Goal: Transaction & Acquisition: Purchase product/service

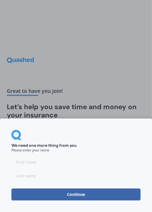
click at [118, 160] on input at bounding box center [75, 162] width 129 height 11
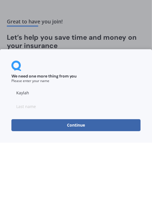
type input "Kaylah"
click at [130, 173] on input at bounding box center [75, 175] width 129 height 11
type input "[PERSON_NAME]"
click at [130, 198] on button "Continue" at bounding box center [75, 195] width 129 height 12
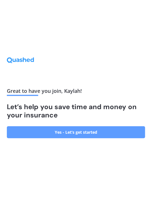
click at [117, 138] on link "Yes - Let’s get started" at bounding box center [76, 132] width 139 height 12
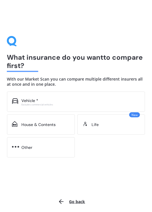
click at [122, 105] on div "Excludes commercial vehicles" at bounding box center [80, 104] width 119 height 2
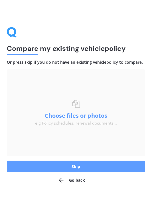
click at [107, 169] on button "Skip" at bounding box center [76, 166] width 139 height 11
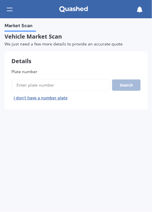
click at [97, 86] on input "Plate number" at bounding box center [60, 85] width 99 height 12
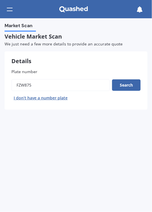
type input "Fzw875"
click at [131, 87] on button "Search" at bounding box center [126, 84] width 29 height 11
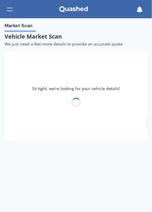
select select "MITSUBISHI"
select select "OUTLANDER"
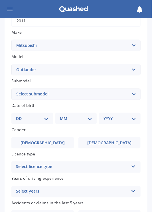
scroll to position [101, 0]
click at [133, 98] on select "Select submodel (All other) 2.4 Litre Station Wagon 3.0 Litre AWD 3.0 VRX Auto …" at bounding box center [75, 93] width 129 height 11
select select "2.4 LITRE STATION WAGON"
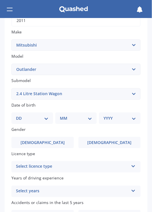
click at [41, 121] on select "DD 01 02 03 04 05 06 07 08 09 10 11 12 13 14 15 16 17 18 19 20 21 22 23 24 25 2…" at bounding box center [32, 118] width 33 height 6
click at [43, 121] on select "DD 01 02 03 04 05 06 07 08 09 10 11 12 13 14 15 16 17 18 19 20 21 22 23 24 25 2…" at bounding box center [32, 118] width 33 height 6
select select "09"
click at [84, 121] on select "MM 01 02 03 04 05 06 07 08 09 10 11 12" at bounding box center [77, 118] width 30 height 6
select select "11"
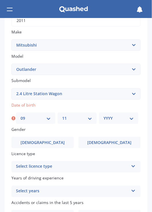
click at [122, 118] on select "YYYY 2025 2024 2023 2022 2021 2020 2019 2018 2017 2016 2015 2014 2013 2012 2011…" at bounding box center [119, 118] width 30 height 6
select select "1991"
click at [110, 144] on span "[DEMOGRAPHIC_DATA]" at bounding box center [109, 142] width 44 height 5
click at [0, 0] on input "[DEMOGRAPHIC_DATA]" at bounding box center [0, 0] width 0 height 0
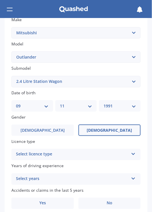
scroll to position [117, 0]
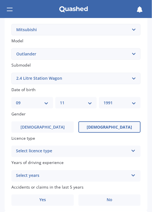
click at [112, 149] on div "Select licence type NZ Full NZ Restricted NZ Learners Australia United Kingdom …" at bounding box center [75, 151] width 129 height 11
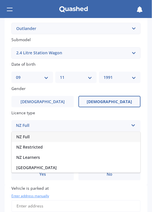
scroll to position [143, 0]
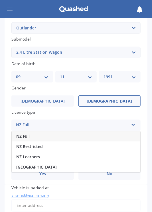
click at [22, 159] on span "NZ Learners" at bounding box center [28, 156] width 24 height 5
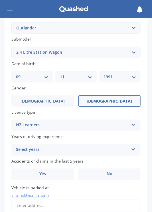
click at [20, 152] on div "Select years" at bounding box center [72, 150] width 113 height 7
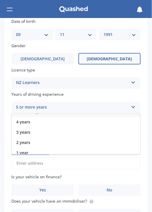
scroll to position [13, 0]
click at [21, 139] on span "2 years" at bounding box center [23, 138] width 14 height 5
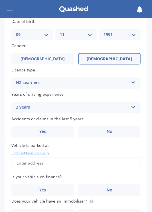
click at [109, 134] on span "No" at bounding box center [110, 131] width 6 height 5
click at [0, 0] on input "No" at bounding box center [0, 0] width 0 height 0
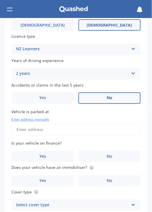
scroll to position [221, 0]
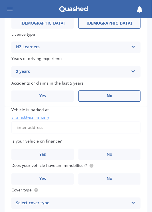
click at [110, 134] on input "Vehicle is parked at" at bounding box center [75, 128] width 129 height 12
type input "[STREET_ADDRESS]"
click at [109, 157] on span "No" at bounding box center [110, 154] width 6 height 5
click at [0, 0] on input "No" at bounding box center [0, 0] width 0 height 0
click at [110, 181] on span "No" at bounding box center [110, 179] width 6 height 5
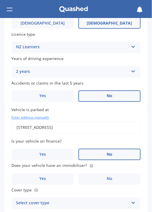
click at [0, 0] on input "No" at bounding box center [0, 0] width 0 height 0
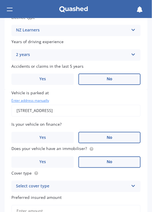
scroll to position [237, 0]
click at [120, 190] on div "Select cover type" at bounding box center [72, 186] width 113 height 7
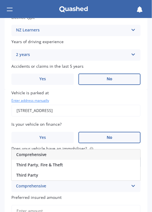
click at [117, 154] on div "Comprehensive" at bounding box center [76, 155] width 129 height 10
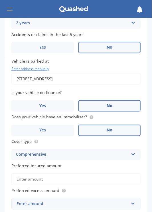
scroll to position [269, 0]
click at [120, 181] on input "Preferred insured amount" at bounding box center [75, 179] width 129 height 12
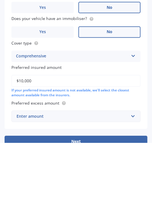
scroll to position [298, 0]
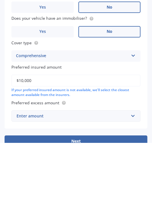
type input "$10,000"
click at [133, 191] on input "text" at bounding box center [74, 185] width 124 height 11
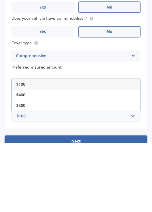
click at [125, 180] on div "$500" at bounding box center [76, 174] width 129 height 11
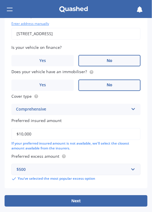
scroll to position [334, 0]
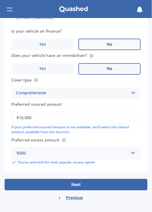
click at [111, 183] on button "Next" at bounding box center [76, 184] width 143 height 11
select select "09"
select select "11"
select select "1991"
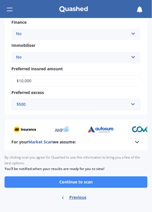
scroll to position [230, 0]
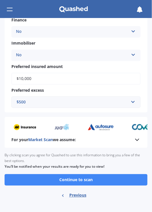
click at [104, 183] on button "Continue to scan" at bounding box center [76, 179] width 143 height 11
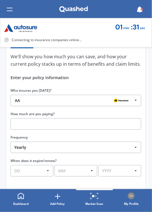
scroll to position [63, 0]
click at [133, 105] on icon at bounding box center [136, 100] width 9 height 11
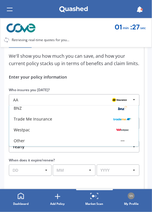
scroll to position [0, 0]
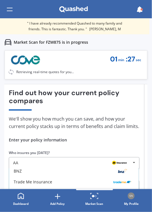
click at [136, 116] on div "Find out how your current policy compares Compare your current policy We'll sho…" at bounding box center [74, 186] width 131 height 194
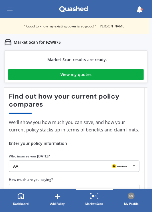
click at [127, 73] on link "View my quotes" at bounding box center [76, 74] width 136 height 11
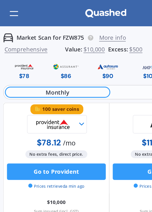
click at [43, 54] on div "$86" at bounding box center [45, 53] width 7 height 6
click at [49, 53] on div "$86" at bounding box center [45, 53] width 7 height 6
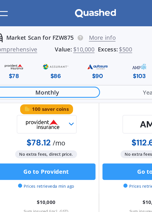
click at [51, 53] on div "$86" at bounding box center [45, 49] width 29 height 13
click at [48, 52] on div "$86" at bounding box center [45, 53] width 7 height 6
click at [75, 54] on div "$90" at bounding box center [75, 53] width 8 height 6
click at [80, 52] on div "$90" at bounding box center [75, 49] width 29 height 13
click at [73, 52] on div "$90" at bounding box center [75, 53] width 8 height 6
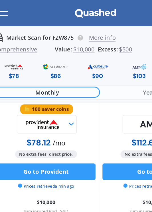
click at [77, 53] on div "$90" at bounding box center [75, 53] width 8 height 6
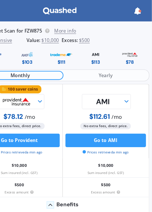
click at [74, 54] on div "$111" at bounding box center [75, 53] width 7 height 6
click at [76, 53] on div "$111" at bounding box center [75, 53] width 7 height 6
click at [79, 50] on img at bounding box center [75, 46] width 19 height 7
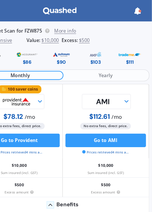
click at [77, 54] on div "$90" at bounding box center [75, 53] width 8 height 6
click at [52, 55] on div "$86" at bounding box center [45, 49] width 29 height 13
click at [50, 54] on div "$86" at bounding box center [45, 49] width 29 height 13
click at [92, 54] on div "$103" at bounding box center [104, 49] width 29 height 13
click at [108, 53] on div "$103" at bounding box center [104, 53] width 9 height 6
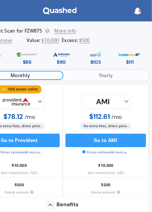
click at [132, 65] on span "Yearly" at bounding box center [113, 64] width 72 height 8
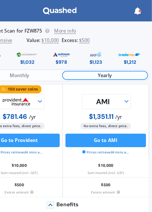
click at [62, 64] on span "Monthly" at bounding box center [39, 64] width 72 height 8
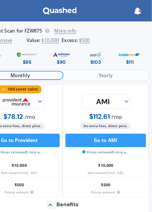
click at [102, 67] on span "Yearly" at bounding box center [113, 64] width 72 height 8
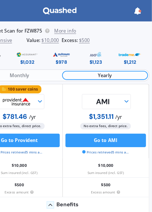
click at [63, 65] on span "Monthly" at bounding box center [39, 64] width 72 height 8
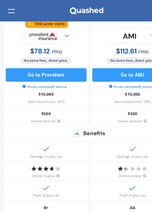
scroll to position [60, 0]
click at [122, 151] on circle at bounding box center [123, 149] width 3 height 3
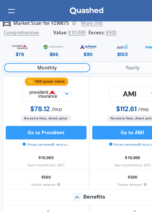
scroll to position [0, 0]
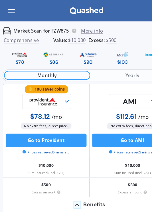
click at [80, 50] on img at bounding box center [75, 46] width 19 height 7
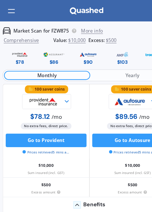
click at [100, 54] on div "$103" at bounding box center [104, 53] width 9 height 6
click at [103, 50] on img at bounding box center [104, 46] width 19 height 7
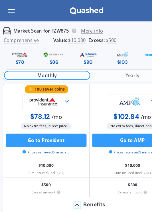
click at [105, 53] on div "$103" at bounding box center [104, 53] width 9 height 6
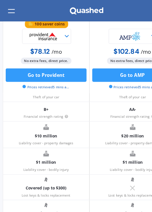
scroll to position [144, 0]
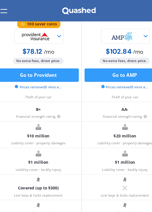
click at [55, 101] on icon at bounding box center [56, 98] width 3 height 3
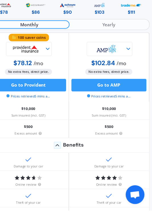
scroll to position [0, 0]
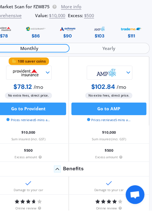
click at [131, 49] on img at bounding box center [133, 46] width 19 height 7
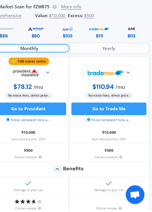
click at [131, 49] on img at bounding box center [133, 46] width 19 height 7
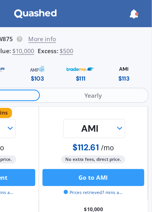
click at [133, 50] on img at bounding box center [133, 46] width 19 height 7
click at [135, 49] on img at bounding box center [133, 46] width 19 height 7
click at [132, 54] on div "$113" at bounding box center [133, 53] width 7 height 6
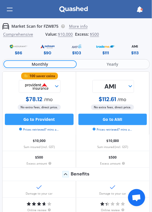
click at [134, 50] on img at bounding box center [135, 46] width 19 height 7
click at [109, 67] on span "Yearly" at bounding box center [113, 64] width 72 height 8
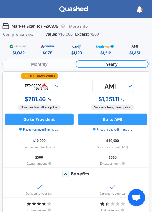
click at [25, 62] on span "Monthly" at bounding box center [39, 64] width 72 height 8
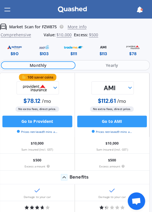
click at [46, 50] on img at bounding box center [46, 46] width 19 height 7
click at [47, 49] on img at bounding box center [46, 46] width 19 height 7
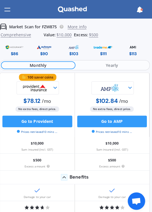
click at [21, 49] on img at bounding box center [16, 46] width 19 height 7
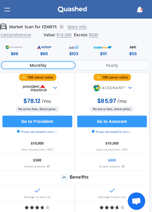
click at [19, 50] on img at bounding box center [16, 46] width 19 height 7
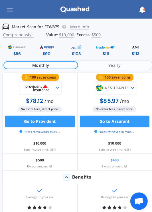
click at [46, 49] on img at bounding box center [46, 46] width 19 height 7
click at [49, 48] on img at bounding box center [46, 46] width 19 height 7
click at [41, 48] on img at bounding box center [46, 46] width 19 height 7
click at [49, 53] on div "$90" at bounding box center [46, 53] width 8 height 6
click at [80, 50] on img at bounding box center [75, 46] width 19 height 7
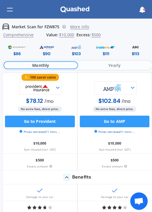
click at [48, 50] on div "$90" at bounding box center [46, 53] width 8 height 6
click at [46, 50] on img at bounding box center [46, 46] width 19 height 7
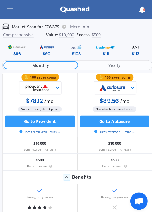
click at [46, 50] on img at bounding box center [46, 46] width 19 height 7
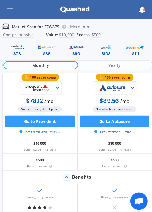
click at [46, 49] on img at bounding box center [46, 46] width 19 height 7
click at [10, 13] on div at bounding box center [10, 9] width 6 height 11
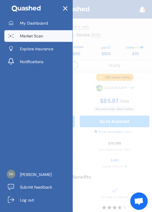
click at [24, 23] on span "My Dashboard" at bounding box center [33, 23] width 27 height 6
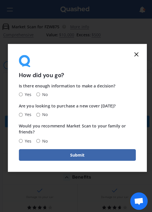
click at [132, 51] on icon at bounding box center [134, 53] width 7 height 7
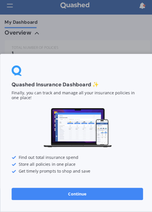
click at [5, 19] on div "Quashed Insurance Dashboard ✨ Finally, you can track and manage all your insura…" at bounding box center [76, 106] width 152 height 212
click at [11, 14] on div "Quashed Insurance Dashboard ✨ Finally, you can track and manage all your insura…" at bounding box center [76, 106] width 152 height 212
click at [9, 14] on div "Quashed Insurance Dashboard ✨ Finally, you can track and manage all your insura…" at bounding box center [76, 106] width 152 height 212
click at [65, 79] on div at bounding box center [75, 73] width 129 height 11
click at [92, 201] on button "Continue" at bounding box center [75, 195] width 129 height 12
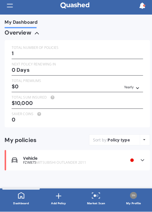
click at [11, 13] on div at bounding box center [10, 9] width 6 height 11
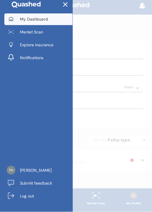
click at [53, 48] on span "Explore insurance" at bounding box center [36, 48] width 33 height 6
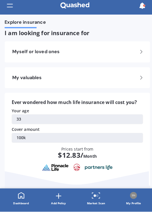
click at [119, 55] on h2 "Myself or loved ones" at bounding box center [74, 55] width 124 height 6
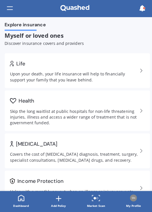
click at [102, 79] on div "Upon your death, your life insurance will help to financially support your fami…" at bounding box center [73, 76] width 126 height 11
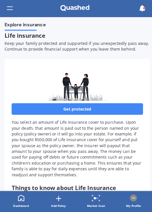
click at [114, 114] on link "Get protected" at bounding box center [75, 108] width 129 height 11
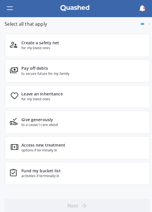
scroll to position [39, 0]
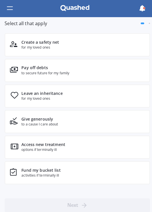
click at [11, 97] on icon at bounding box center [14, 94] width 7 height 7
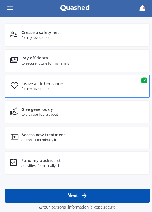
scroll to position [50, 0]
click at [126, 162] on div "Fund my bucket list activities if terminally ill" at bounding box center [76, 161] width 143 height 23
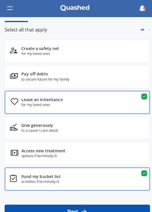
scroll to position [32, 0]
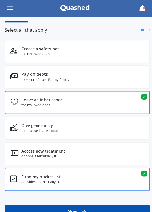
click at [15, 54] on icon at bounding box center [13, 50] width 7 height 5
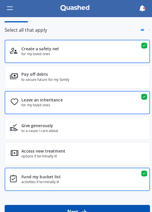
click at [19, 80] on div "Pay off debts to secure future for my family" at bounding box center [76, 77] width 143 height 23
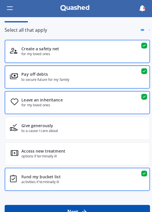
click at [16, 77] on icon at bounding box center [14, 76] width 8 height 6
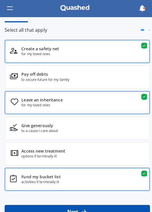
click at [17, 77] on icon at bounding box center [14, 76] width 8 height 6
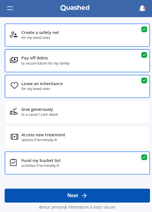
scroll to position [50, 0]
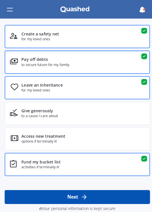
click at [112, 194] on button "Next" at bounding box center [76, 194] width 143 height 14
select select "09"
select select "11"
select select "1991"
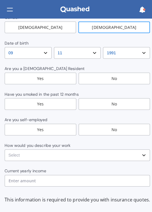
scroll to position [0, 0]
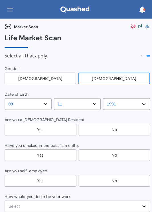
click at [62, 129] on div "Yes" at bounding box center [40, 127] width 71 height 11
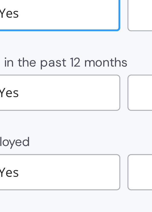
scroll to position [1, 0]
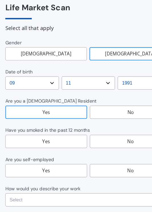
click at [65, 155] on div "Yes" at bounding box center [40, 151] width 71 height 11
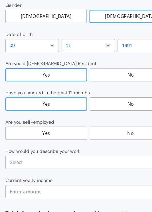
click at [98, 149] on div "No" at bounding box center [112, 144] width 71 height 11
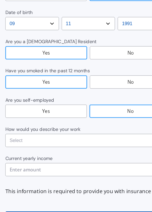
scroll to position [53, 0]
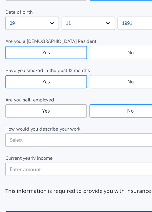
click at [89, 153] on select "Select No manual work e.g. lawyer, consultant, engineer Light manual work [PERS…" at bounding box center [76, 150] width 143 height 11
select select "Working less than 20 hours a week or unemployed"
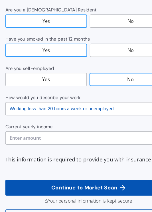
scroll to position [80, 0]
click at [76, 148] on input "text" at bounding box center [76, 148] width 143 height 11
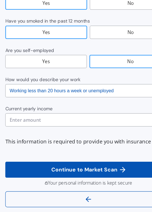
scroll to position [106, 0]
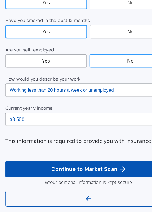
type input "$35,000"
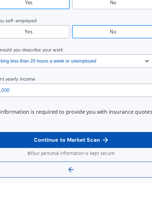
scroll to position [0, 0]
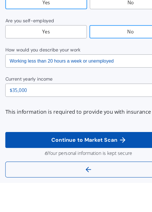
click at [96, 175] on span "Continue to Market Scan" at bounding box center [72, 175] width 59 height 5
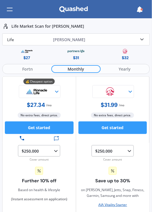
click at [79, 57] on div "$31" at bounding box center [75, 54] width 49 height 13
click at [73, 54] on img at bounding box center [76, 51] width 19 height 7
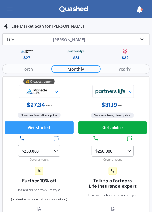
click at [8, 12] on div at bounding box center [10, 9] width 6 height 11
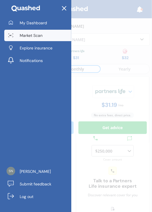
click at [50, 23] on link "My Dashboard" at bounding box center [37, 22] width 67 height 11
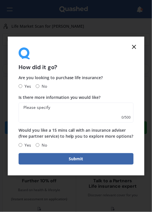
click at [39, 146] on input "No" at bounding box center [38, 145] width 4 height 4
radio input "true"
click at [22, 85] on input "Yes" at bounding box center [21, 87] width 4 height 4
radio input "true"
click at [69, 109] on textarea "Is there more information you would like?" at bounding box center [76, 113] width 115 height 20
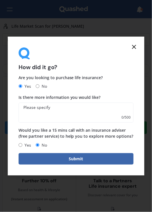
click at [93, 107] on textarea "Is there more information you would like?" at bounding box center [76, 113] width 115 height 20
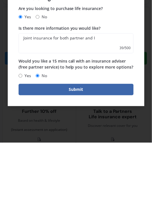
type textarea "Joint insurance for both partner and I"
click at [109, 165] on button "Submit" at bounding box center [76, 158] width 115 height 11
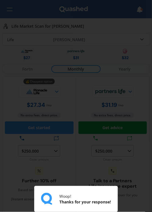
click at [91, 160] on div "Woop! Thanks for your response!" at bounding box center [76, 106] width 152 height 212
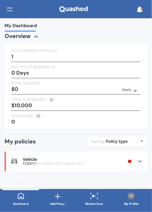
click at [11, 14] on div at bounding box center [10, 9] width 6 height 11
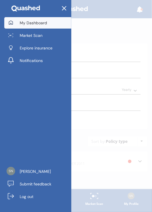
click at [51, 173] on span "[PERSON_NAME]" at bounding box center [35, 172] width 31 height 6
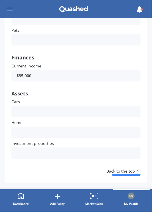
scroll to position [270, 0]
click at [24, 201] on link "Dashboard" at bounding box center [20, 199] width 37 height 21
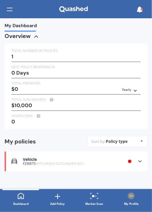
scroll to position [1, 0]
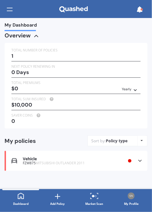
click at [58, 199] on icon at bounding box center [58, 197] width 8 height 8
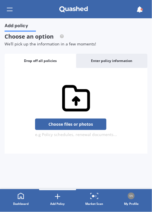
click at [23, 198] on icon at bounding box center [20, 196] width 7 height 7
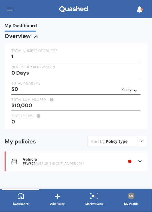
click at [7, 11] on div at bounding box center [10, 9] width 6 height 11
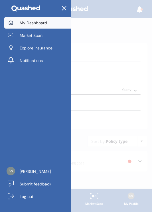
click at [53, 47] on span "Explore insurance" at bounding box center [36, 48] width 33 height 6
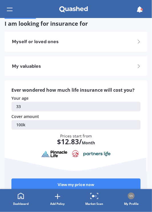
scroll to position [13, 0]
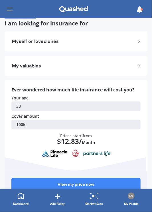
click at [122, 129] on link "100k" at bounding box center [75, 125] width 129 height 10
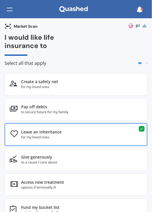
click at [110, 137] on div "Leave an inheritance for my loved ones" at bounding box center [76, 134] width 143 height 23
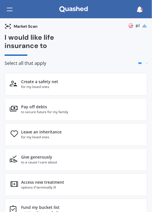
click at [8, 27] on icon at bounding box center [8, 26] width 7 height 7
click at [42, 66] on span "Select all that apply" at bounding box center [26, 63] width 42 height 6
click at [142, 12] on icon at bounding box center [140, 9] width 6 height 6
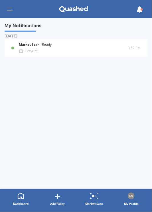
click at [94, 199] on icon at bounding box center [94, 196] width 9 height 7
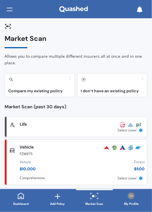
click at [96, 201] on div "Market Scan" at bounding box center [95, 204] width 18 height 6
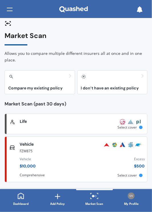
click at [112, 87] on h3 "I don’t have an existing policy" at bounding box center [112, 88] width 63 height 4
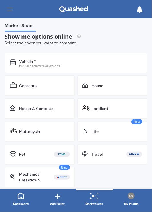
click at [94, 70] on div "Vehicle * Excludes commercial vehicles" at bounding box center [76, 63] width 143 height 21
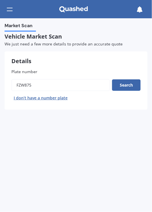
click at [131, 86] on button "Search" at bounding box center [126, 84] width 29 height 11
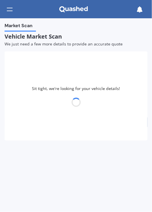
select select "MITSUBISHI"
select select "OUTLANDER"
select select "09"
select select "11"
select select "1991"
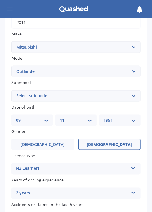
scroll to position [99, 0]
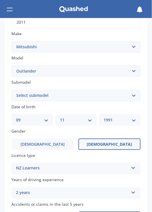
click at [135, 97] on select "Select submodel (All other) 2.4 Litre Station Wagon 3.0 Litre AWD 3.0 VRX Auto …" at bounding box center [75, 95] width 129 height 11
select select "2.4 LITRE STATION WAGON"
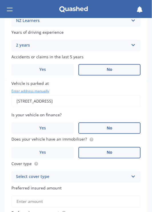
scroll to position [247, 0]
click at [59, 156] on label "Yes" at bounding box center [42, 152] width 63 height 11
click at [0, 0] on input "Yes" at bounding box center [0, 0] width 0 height 0
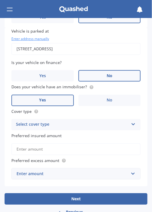
scroll to position [299, 0]
click at [131, 125] on icon at bounding box center [133, 123] width 5 height 4
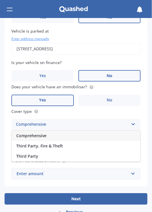
click at [66, 141] on div "Comprehensive" at bounding box center [76, 136] width 129 height 10
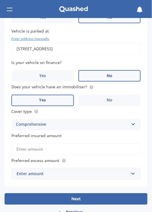
click at [108, 154] on input "Preferred insured amount" at bounding box center [75, 149] width 129 height 12
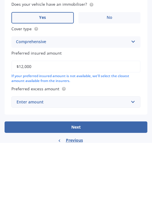
scroll to position [313, 0]
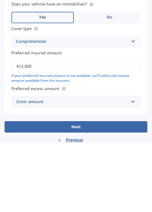
type input "$12,000"
click at [111, 174] on div "Enter amount" at bounding box center [73, 171] width 112 height 6
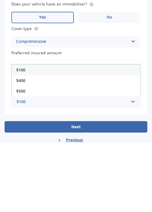
click at [81, 164] on div "$500" at bounding box center [76, 160] width 129 height 11
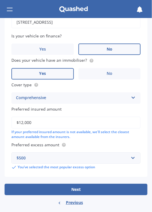
scroll to position [334, 0]
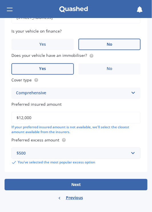
click at [91, 187] on button "Next" at bounding box center [76, 184] width 143 height 11
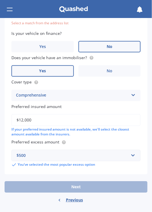
scroll to position [311, 0]
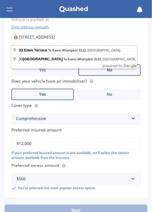
click at [120, 40] on input "[STREET_ADDRESS]" at bounding box center [75, 37] width 129 height 12
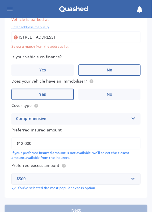
type input "[STREET_ADDRESS]"
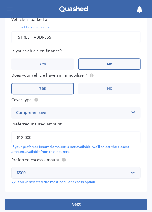
scroll to position [334, 0]
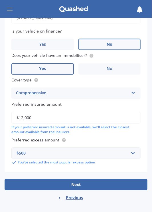
click at [101, 186] on button "Next" at bounding box center [76, 184] width 143 height 11
select select "09"
select select "11"
select select "1991"
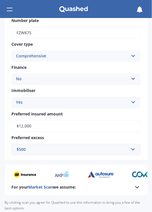
scroll to position [230, 0]
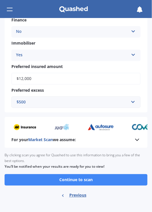
click at [101, 177] on button "Continue to scan" at bounding box center [76, 179] width 143 height 11
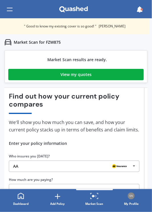
click at [125, 71] on link "View my quotes" at bounding box center [76, 74] width 136 height 11
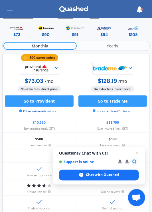
scroll to position [19, 0]
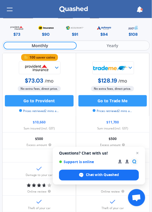
click at [47, 32] on div "$90" at bounding box center [46, 34] width 8 height 6
click at [47, 34] on div "$90" at bounding box center [46, 34] width 8 height 6
click at [47, 31] on img at bounding box center [46, 27] width 19 height 7
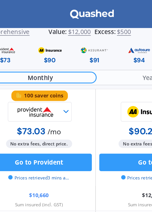
scroll to position [13, 0]
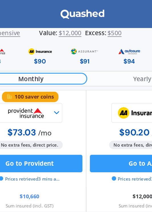
click at [75, 37] on img at bounding box center [75, 33] width 19 height 7
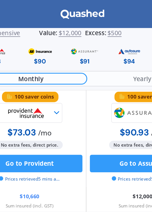
click at [76, 39] on div "$91" at bounding box center [75, 40] width 6 height 6
click at [78, 40] on div "$91" at bounding box center [75, 40] width 6 height 6
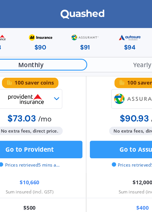
scroll to position [22, 0]
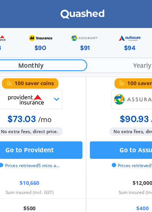
click at [78, 31] on div "$91" at bounding box center [75, 31] width 6 height 6
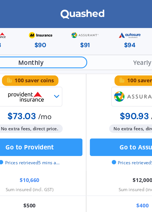
scroll to position [0, 0]
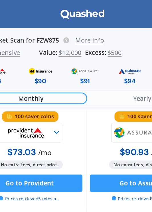
click at [49, 54] on div "$90" at bounding box center [47, 53] width 8 height 6
click at [50, 52] on div "$90" at bounding box center [47, 53] width 8 height 6
click at [51, 52] on div "$90" at bounding box center [46, 49] width 29 height 13
click at [48, 52] on div "$90" at bounding box center [47, 53] width 8 height 6
click at [47, 52] on div "$90" at bounding box center [47, 53] width 8 height 6
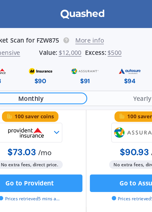
click at [49, 47] on img at bounding box center [46, 46] width 19 height 7
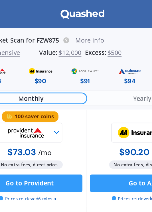
click at [42, 47] on img at bounding box center [46, 46] width 19 height 7
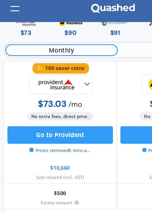
scroll to position [28, 0]
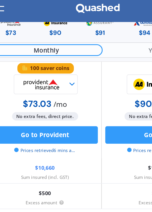
click at [55, 89] on button "Go to Provident" at bounding box center [39, 91] width 69 height 11
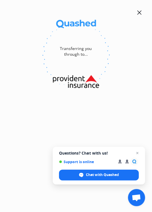
select select "Monthly"
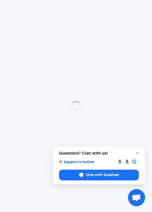
select select "full"
select select "[STREET_ADDRESS]"
select select "MITSUBISHI"
select select "OUTLANDER"
select select "NO"
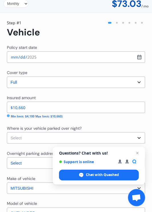
scroll to position [36, 0]
click at [126, 139] on select "Select Garage (fully enclosed) Off Street Parking Other" at bounding box center [76, 137] width 139 height 11
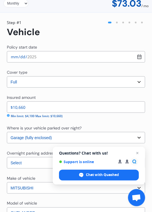
click at [114, 130] on div "Where is your vehicle parked over night?" at bounding box center [76, 128] width 139 height 7
click at [113, 135] on select "Select Garage (fully enclosed) Off Street Parking Other" at bounding box center [76, 137] width 139 height 11
select select "OFF-STREET"
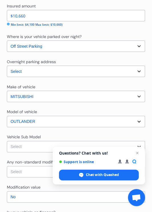
scroll to position [127, 0]
click at [116, 142] on select "Select Outlander VR-X Wagon 7st 5dr CVT 6sp 4x4 2.4i MY10" at bounding box center [76, 146] width 139 height 11
select select "NZVMITS2011AEAT"
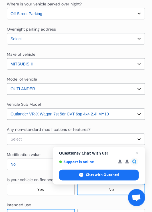
scroll to position [160, 0]
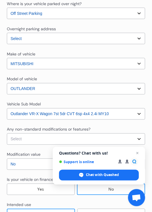
click at [119, 140] on select "Select None [MEDICAL_DATA] System(NOS) Roll Cage Full Racing Harness" at bounding box center [76, 138] width 139 height 11
select select "none"
click at [111, 137] on select "Select None [MEDICAL_DATA] System(NOS) Roll Cage Full Racing Harness" at bounding box center [76, 138] width 139 height 11
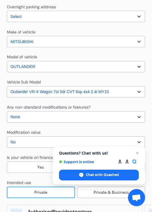
scroll to position [183, 0]
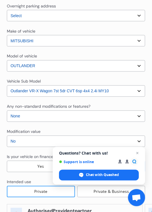
click at [118, 145] on select "Select No Up to $4000 Up to $6000 Greater than $6000" at bounding box center [76, 141] width 139 height 11
click at [125, 141] on select "Select No Up to $4000 Up to $6000 Greater than $6000" at bounding box center [76, 141] width 139 height 11
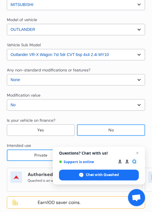
scroll to position [219, 0]
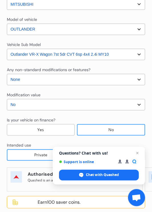
click at [127, 130] on div "No" at bounding box center [111, 129] width 68 height 11
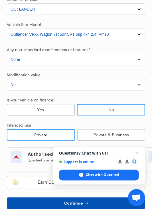
scroll to position [251, 0]
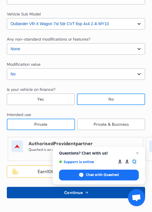
click at [126, 148] on p "Quashed is an authorised Provident partner" at bounding box center [84, 149] width 111 height 5
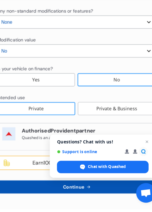
click at [137, 157] on span "Open chat" at bounding box center [137, 153] width 7 height 7
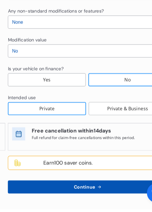
click at [97, 194] on button "Continue" at bounding box center [76, 192] width 139 height 11
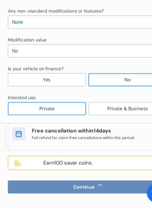
select select "09"
select select "11"
select select "1991"
select select "NZ_LEARNERS"
select select "0"
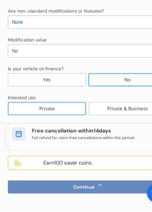
select select "25"
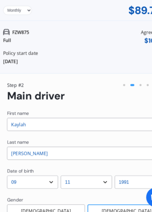
scroll to position [3, 0]
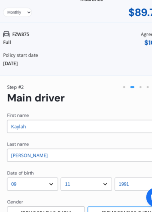
click at [110, 141] on input "Kaylah" at bounding box center [76, 135] width 139 height 11
click at [111, 141] on input "Kaylah" at bounding box center [76, 135] width 139 height 11
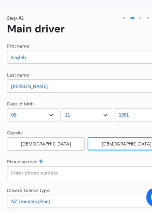
scroll to position [66, 0]
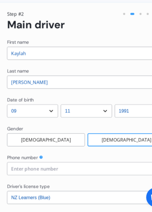
click at [116, 128] on select "YYYY 2009 2008 2007 2006 2005 2004 2003 2002 2001 2000 1999 1998 1997 1996 1995…" at bounding box center [123, 122] width 45 height 11
click at [117, 126] on select "YYYY 2009 2008 2007 2006 2005 2004 2003 2002 2001 2000 1999 1998 1997 1996 1995…" at bounding box center [123, 122] width 45 height 11
click at [110, 136] on div "Gender" at bounding box center [76, 138] width 139 height 7
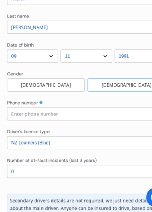
scroll to position [115, 0]
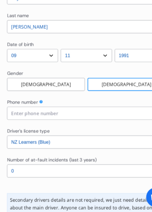
click at [114, 127] on input at bounding box center [76, 124] width 139 height 11
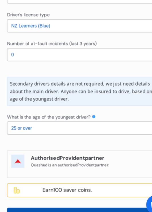
scroll to position [223, 0]
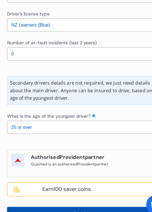
type input "0223453288"
click at [112, 151] on div "Authorised Provident partner [PERSON_NAME] is an authorised Provident partner" at bounding box center [75, 162] width 136 height 24
click at [123, 136] on select "Select the age of the youngest driver. 16 17 18 19 20 21 22 23 24 25 or over" at bounding box center [76, 130] width 139 height 11
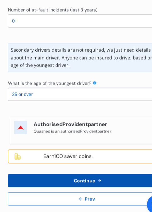
scroll to position [254, 0]
click at [111, 175] on button "Continue" at bounding box center [76, 176] width 139 height 11
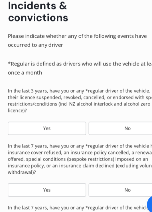
scroll to position [89, 0]
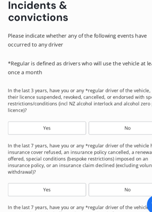
click at [122, 137] on div "No" at bounding box center [111, 130] width 68 height 11
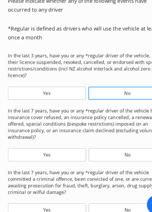
scroll to position [119, 0]
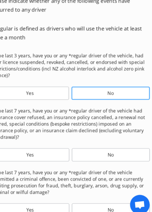
click at [127, 160] on div "No" at bounding box center [111, 154] width 68 height 11
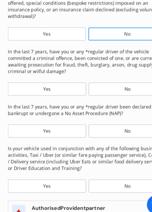
scroll to position [226, 0]
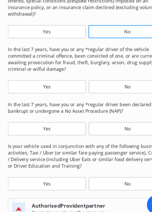
click at [122, 137] on div "No" at bounding box center [111, 131] width 68 height 11
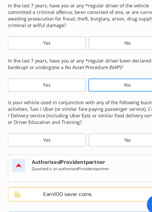
scroll to position [265, 0]
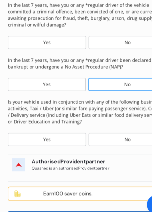
click at [121, 147] on div "No" at bounding box center [111, 140] width 68 height 11
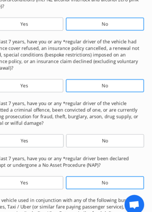
scroll to position [180, 0]
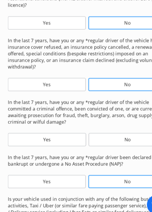
click at [119, 147] on div "No" at bounding box center [111, 140] width 68 height 11
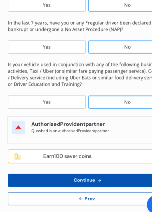
scroll to position [303, 0]
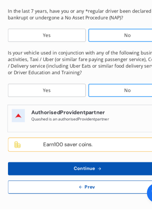
click at [119, 176] on button "Continue" at bounding box center [76, 176] width 139 height 11
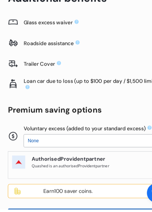
scroll to position [88, 0]
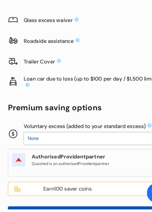
click at [23, 156] on select "None $200 $450 $700 $950 $1,200 $1,700" at bounding box center [83, 150] width 125 height 11
click at [1, 155] on div "Glass excess waiver Roadside assistance Trailer Cover Loan car due to loss (up …" at bounding box center [76, 140] width 152 height 205
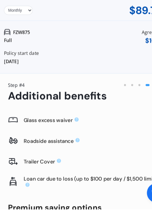
scroll to position [0, 0]
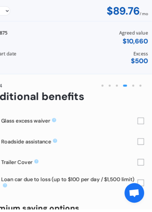
click at [140, 156] on rect at bounding box center [142, 152] width 5 height 5
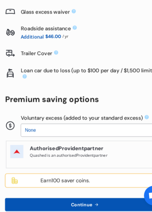
scroll to position [97, 0]
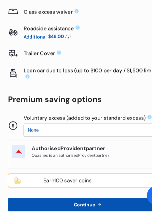
click at [9, 148] on div "Voluntary excess (added to your standard excess) None $200 $450 $700 $950 $1,20…" at bounding box center [76, 137] width 139 height 21
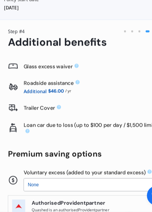
scroll to position [49, 0]
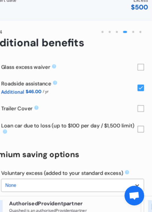
click at [140, 140] on rect at bounding box center [143, 140] width 6 height 6
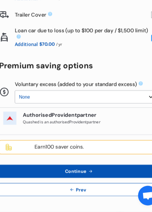
scroll to position [139, 0]
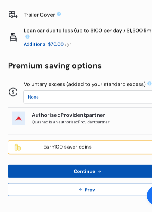
click at [105, 178] on button "Continue" at bounding box center [76, 176] width 139 height 11
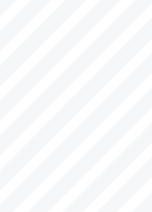
scroll to position [711, 0]
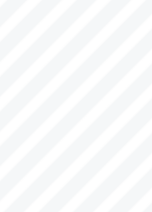
click at [64, 110] on span "approved by Us. We may use a third party payment service provider to collect pr…" at bounding box center [65, 108] width 90 height 2
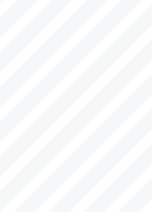
scroll to position [133, 0]
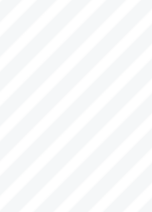
click at [76, 105] on span "approved by Us. We may use a third party payment service provider to collect pr…" at bounding box center [65, 105] width 90 height 2
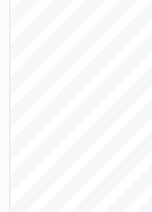
scroll to position [1058, 0]
click at [91, 94] on span "already paid and will deduct any premiums payable for the remainder of the Peri…" at bounding box center [66, 93] width 85 height 2
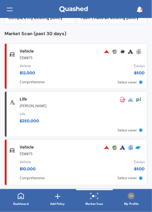
scroll to position [79, 0]
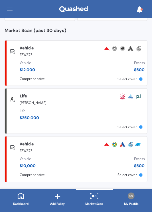
click at [104, 79] on div "Vehicle Comprehensive FZW875 Vehicle $ 12,000 Excess $ 500 Scanned 32 minutes a…" at bounding box center [76, 63] width 138 height 41
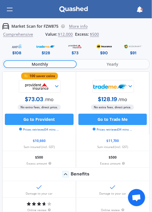
click at [74, 50] on img at bounding box center [75, 46] width 19 height 7
click at [102, 50] on img at bounding box center [104, 46] width 19 height 7
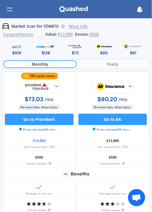
click at [122, 119] on button "Go to AA" at bounding box center [113, 119] width 69 height 11
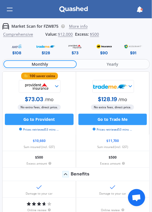
click at [14, 54] on div "$108" at bounding box center [16, 53] width 9 height 6
click at [18, 50] on div "$108" at bounding box center [16, 53] width 9 height 6
click at [18, 49] on img at bounding box center [16, 46] width 19 height 7
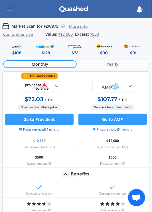
click at [19, 49] on img at bounding box center [16, 46] width 19 height 7
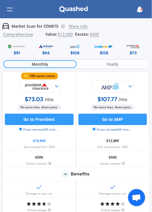
click at [41, 50] on img at bounding box center [46, 46] width 19 height 7
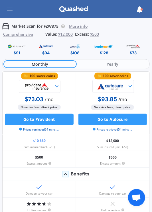
click at [47, 48] on img at bounding box center [46, 46] width 19 height 7
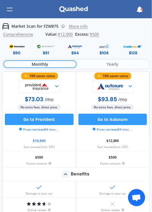
click at [47, 50] on img at bounding box center [46, 46] width 19 height 7
click at [118, 124] on button "Go to Assurant" at bounding box center [113, 119] width 69 height 11
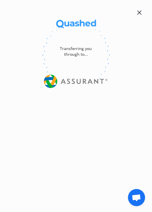
select select "Monthly"
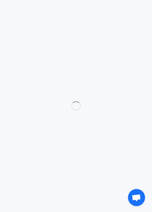
select select "full"
select select "0"
select select "Northland"
select select "MITSUBISHI"
select select "OUTLANDER"
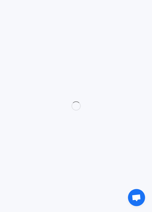
select select "2.4 LITRE STATION WAGON"
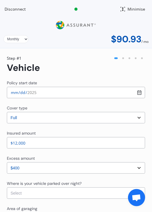
click at [130, 116] on select "Select cover type 3rd Party Full" at bounding box center [76, 117] width 139 height 11
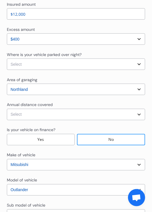
scroll to position [129, 0]
click at [94, 62] on select "Select In a garage On own property On street or road" at bounding box center [76, 64] width 139 height 11
select select "On own property"
click at [132, 115] on select "Select Low (less than 15,000km per year) Average (15,000-30,000km per year) Hig…" at bounding box center [76, 114] width 139 height 11
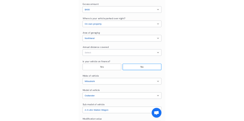
scroll to position [152, 0]
